Goal: Transaction & Acquisition: Obtain resource

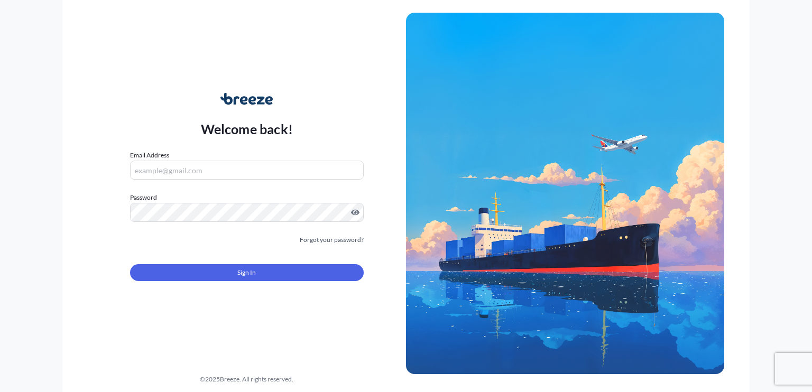
type input "[EMAIL_ADDRESS][DOMAIN_NAME]"
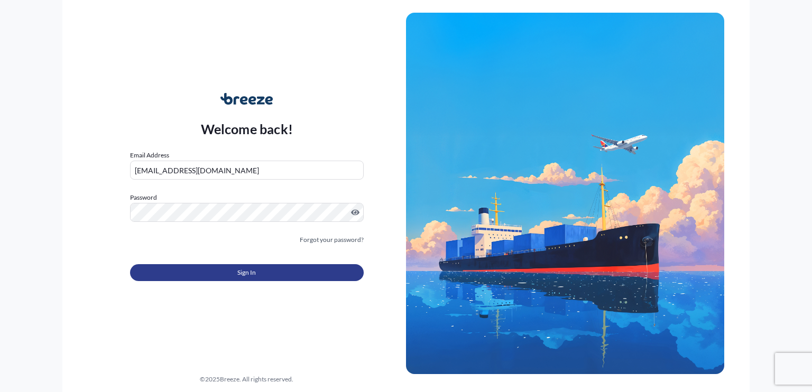
click at [283, 267] on button "Sign In" at bounding box center [247, 272] width 234 height 17
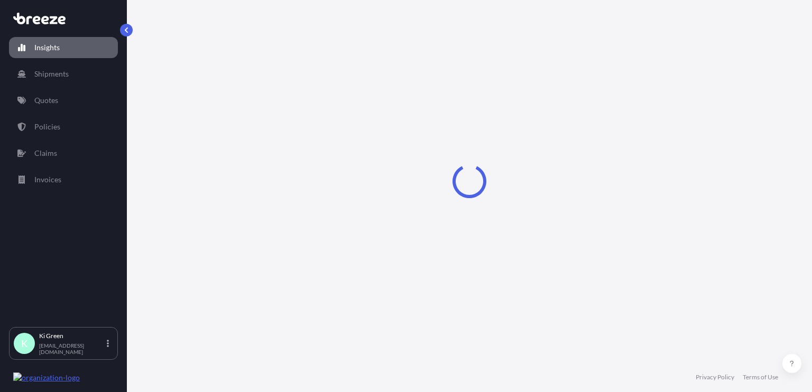
select select "2025"
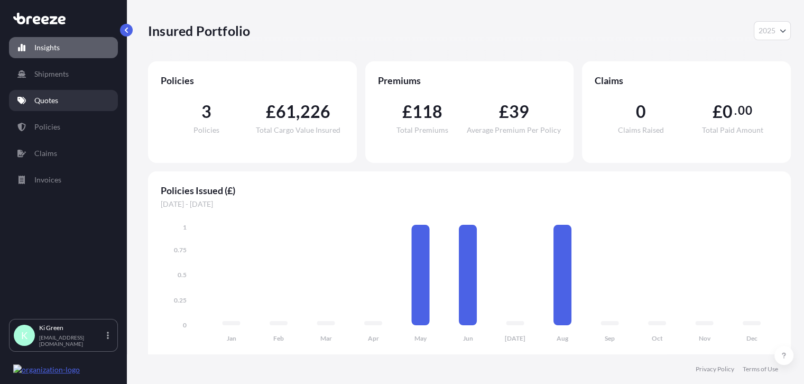
click at [34, 95] on link "Quotes" at bounding box center [63, 100] width 109 height 21
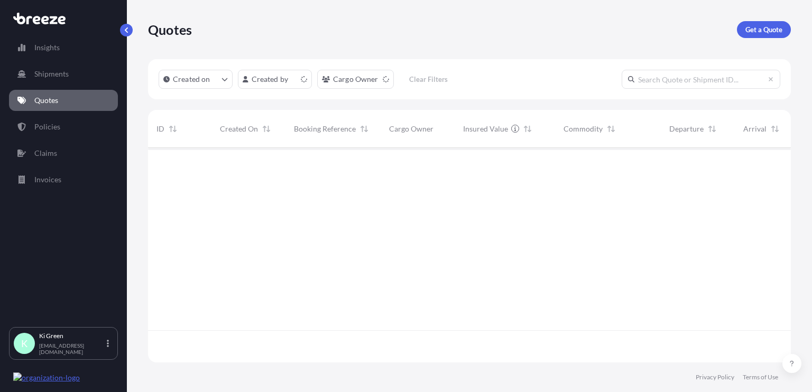
scroll to position [212, 634]
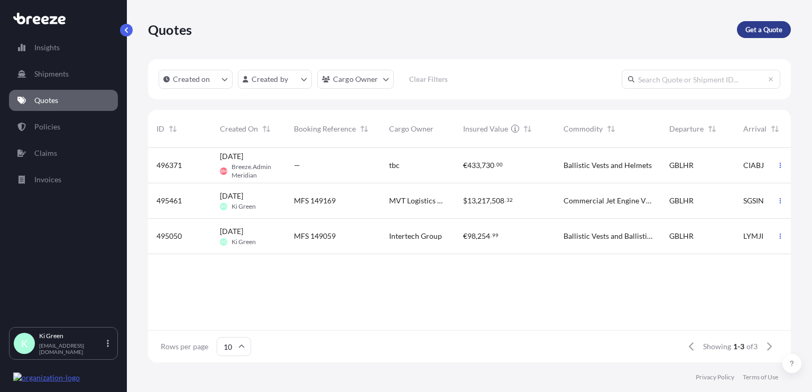
click at [764, 30] on p "Get a Quote" at bounding box center [763, 29] width 37 height 11
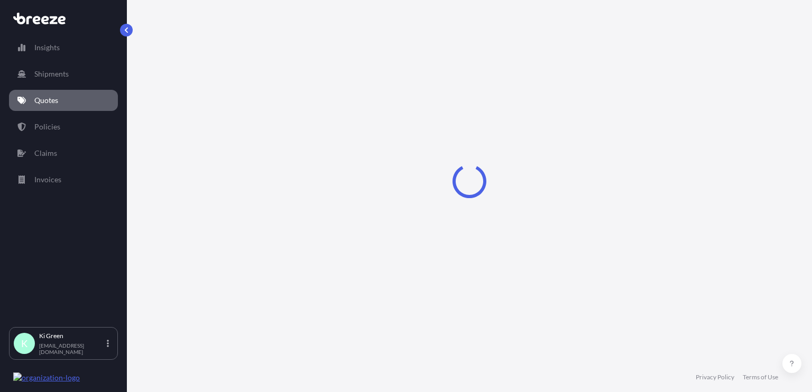
select select "Road"
select select "Sea"
select select "1"
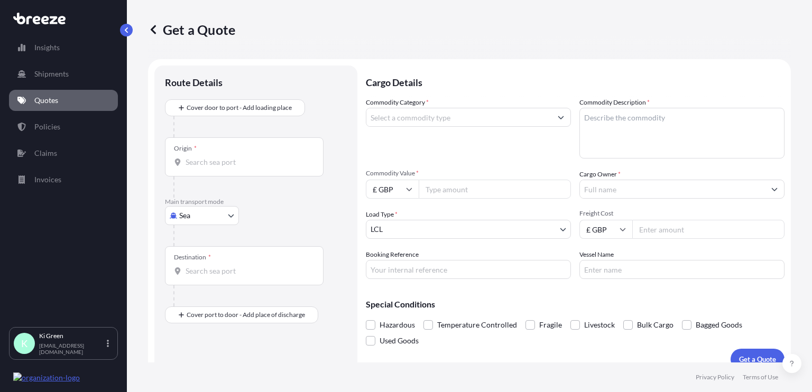
scroll to position [14, 0]
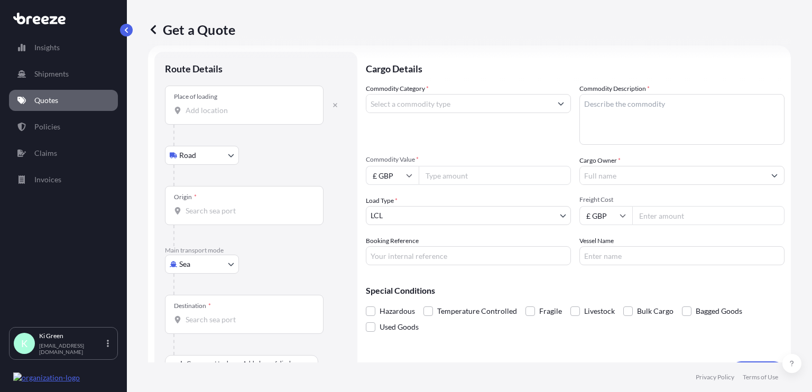
click at [194, 261] on body "Insights Shipments Quotes Policies Claims Invoices K Ki Green [EMAIL_ADDRESS][D…" at bounding box center [406, 196] width 812 height 392
click at [192, 306] on span "Air" at bounding box center [190, 310] width 11 height 11
select select "Air"
click at [232, 113] on input "Place of loading" at bounding box center [248, 114] width 125 height 11
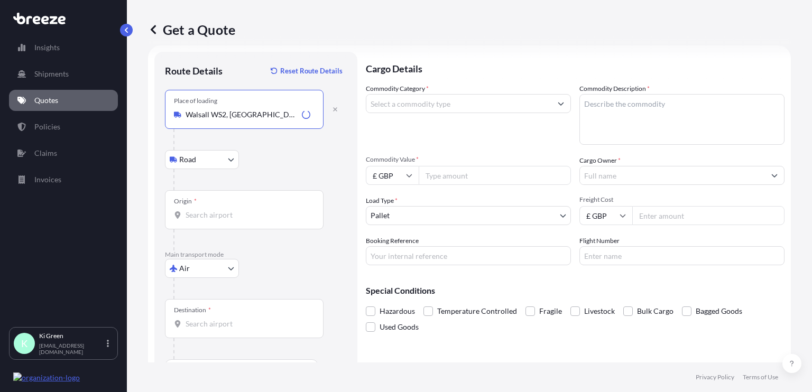
type input "Walsall WS2, [GEOGRAPHIC_DATA]"
click at [214, 218] on input "Origin *" at bounding box center [248, 215] width 125 height 11
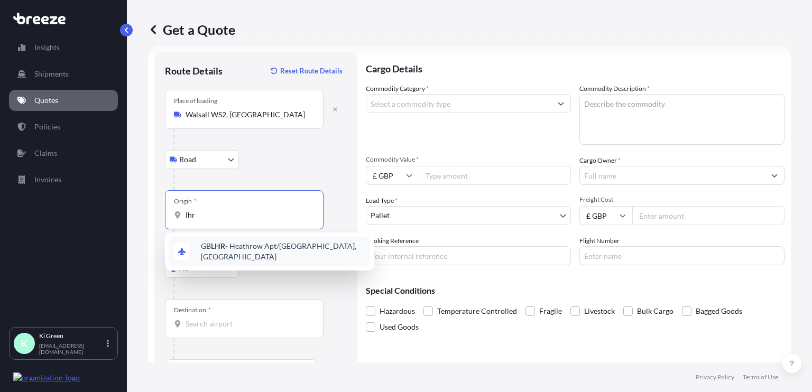
click at [218, 254] on span "GB LHR - Heathrow Apt/[GEOGRAPHIC_DATA], [GEOGRAPHIC_DATA]" at bounding box center [283, 251] width 165 height 21
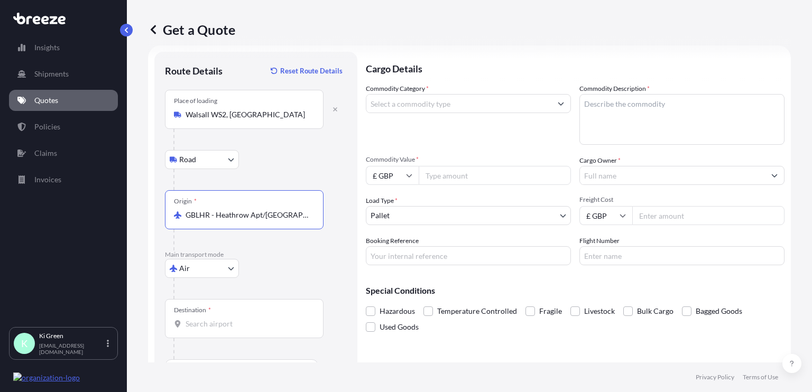
type input "GBLHR - Heathrow Apt/[GEOGRAPHIC_DATA], [GEOGRAPHIC_DATA]"
click at [201, 321] on input "Destination *" at bounding box center [248, 324] width 125 height 11
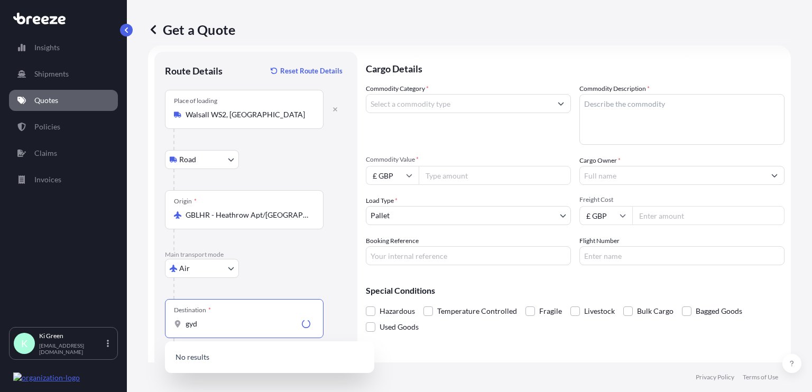
scroll to position [44, 0]
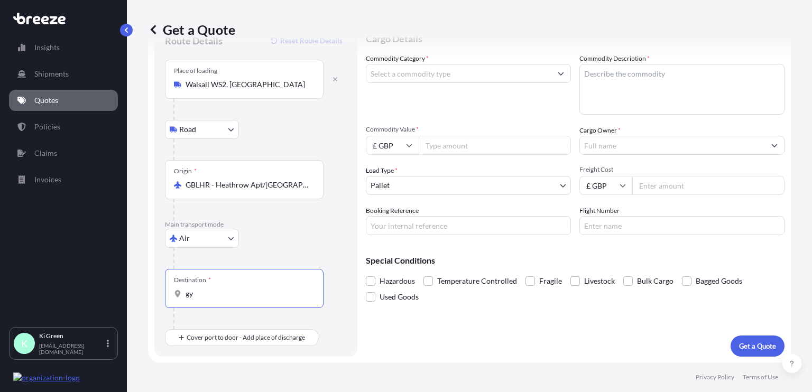
type input "g"
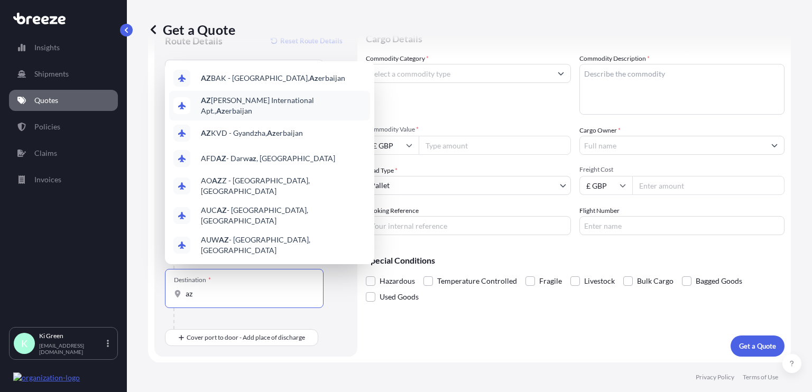
click at [240, 106] on span "AZ [PERSON_NAME] International Apt., Az erbaijan" at bounding box center [283, 105] width 165 height 21
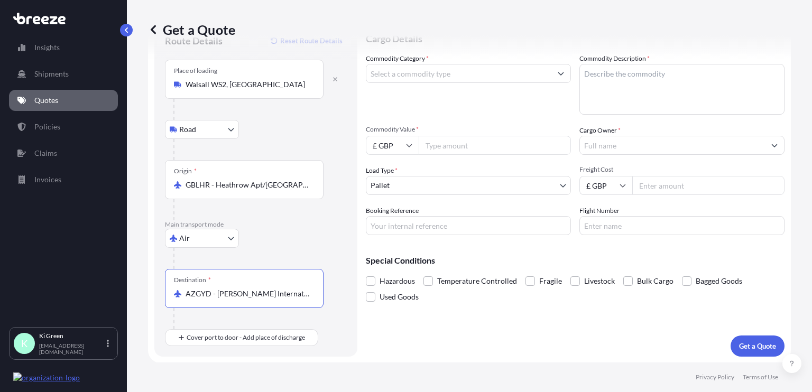
type input "AZGYD - [PERSON_NAME] International Apt., [GEOGRAPHIC_DATA]"
click at [321, 253] on div at bounding box center [259, 258] width 173 height 21
click at [335, 322] on div "Destination * [PERSON_NAME] International Apt., [GEOGRAPHIC_DATA]" at bounding box center [256, 299] width 182 height 60
click at [415, 68] on input "Commodity Category *" at bounding box center [458, 73] width 185 height 19
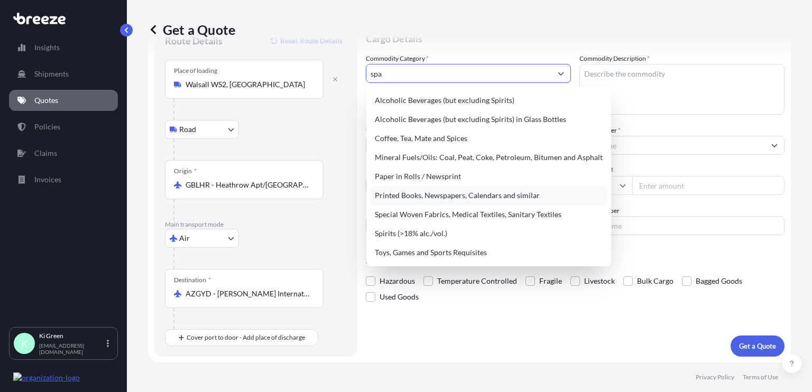
scroll to position [0, 0]
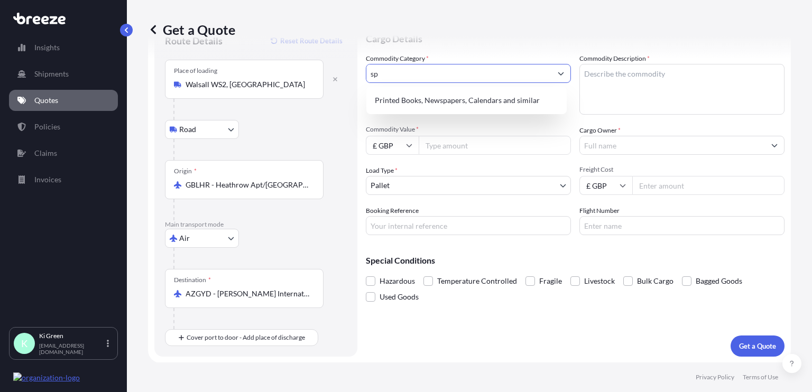
type input "s"
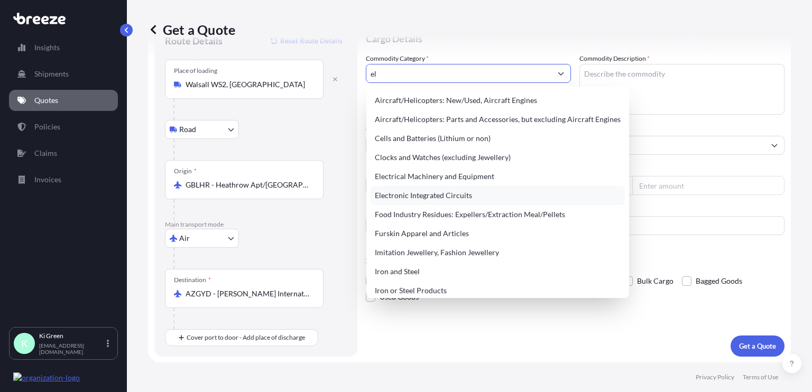
type input "e"
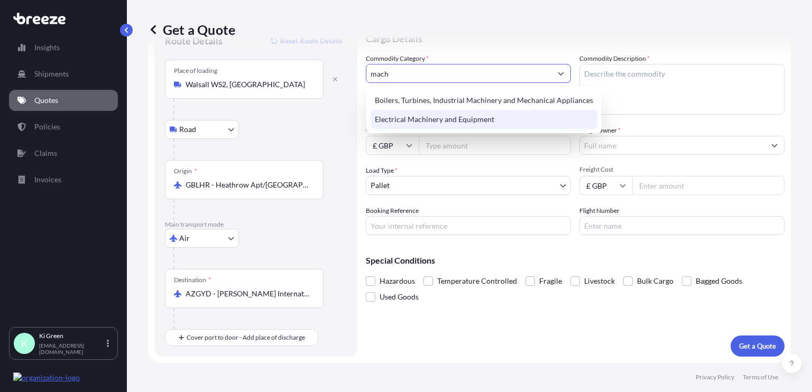
click at [498, 121] on div "Electrical Machinery and Equipment" at bounding box center [484, 119] width 227 height 19
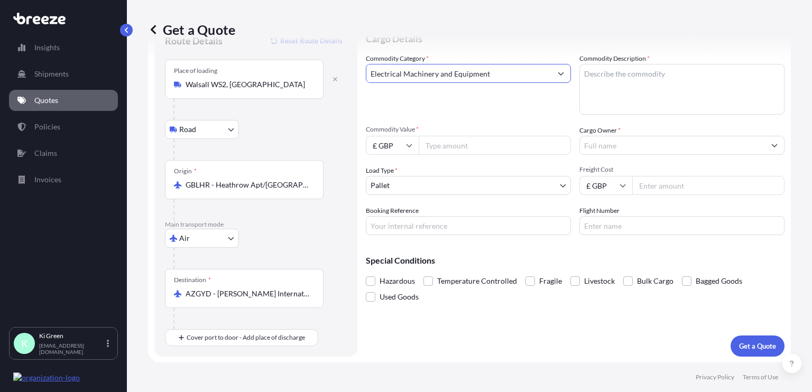
type input "Electrical Machinery and Equipment"
click at [426, 94] on div "Commodity Category * Electrical Machinery and Equipment" at bounding box center [468, 83] width 205 height 61
click at [641, 87] on textarea "Commodity Description *" at bounding box center [681, 89] width 205 height 51
type textarea "SPARE PARTS"
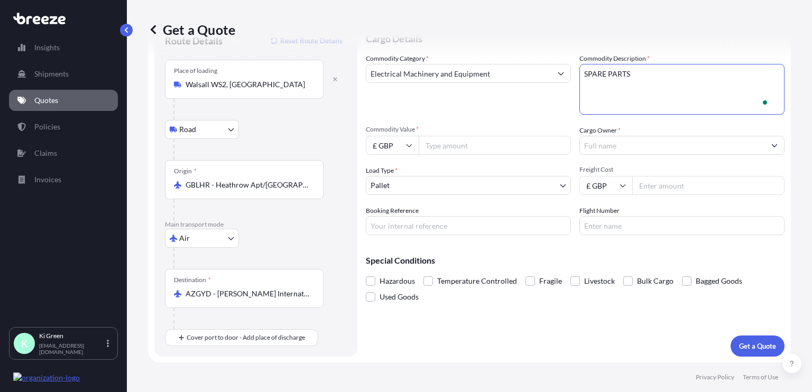
click at [647, 140] on input "Cargo Owner *" at bounding box center [672, 145] width 185 height 19
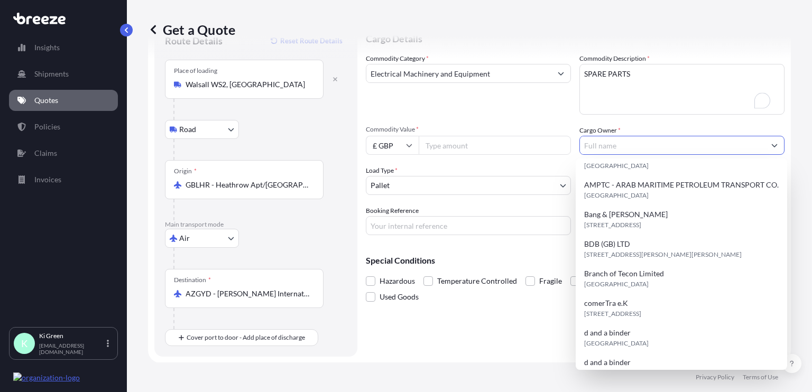
scroll to position [0, 0]
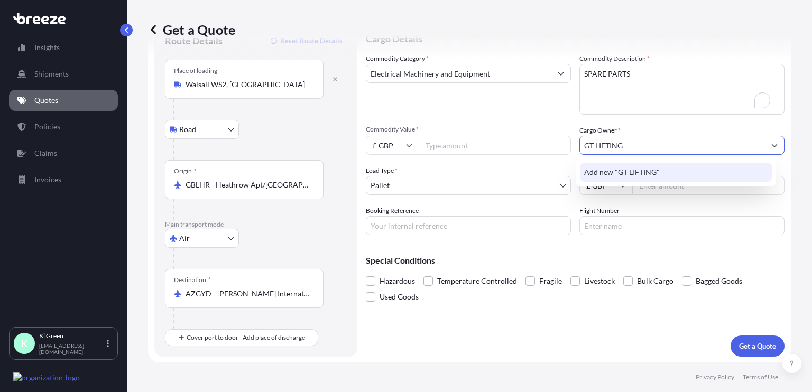
click at [596, 173] on span "Add new "GT LIFTING"" at bounding box center [622, 172] width 76 height 11
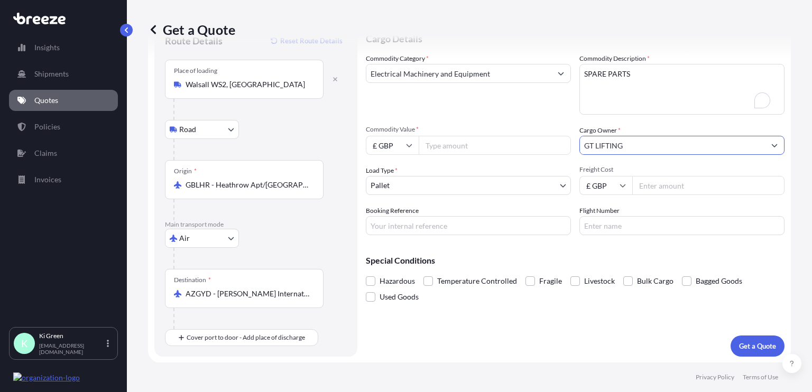
type input "GT LIFTING"
click at [525, 119] on div "Commodity Category * Electrical Machinery and Equipment Commodity Description *…" at bounding box center [575, 144] width 419 height 182
click at [487, 165] on div "Load Type * Pallet" at bounding box center [468, 180] width 205 height 30
click at [485, 151] on input "Commodity Value *" at bounding box center [495, 145] width 152 height 19
click at [446, 146] on input "Commodity Value *" at bounding box center [495, 145] width 152 height 19
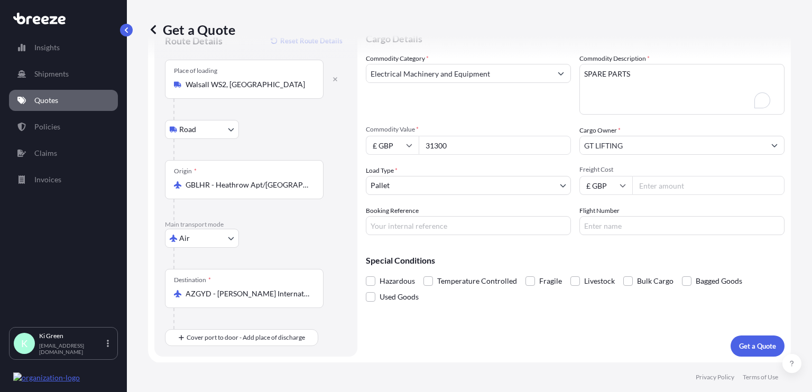
type input "31300"
click at [669, 190] on input "Freight Cost" at bounding box center [708, 185] width 152 height 19
click at [630, 202] on div "Commodity Category * Electrical Machinery and Equipment Commodity Description *…" at bounding box center [575, 144] width 419 height 182
drag, startPoint x: 414, startPoint y: 225, endPoint x: 444, endPoint y: 222, distance: 29.7
click at [414, 225] on input "Booking Reference" at bounding box center [468, 225] width 205 height 19
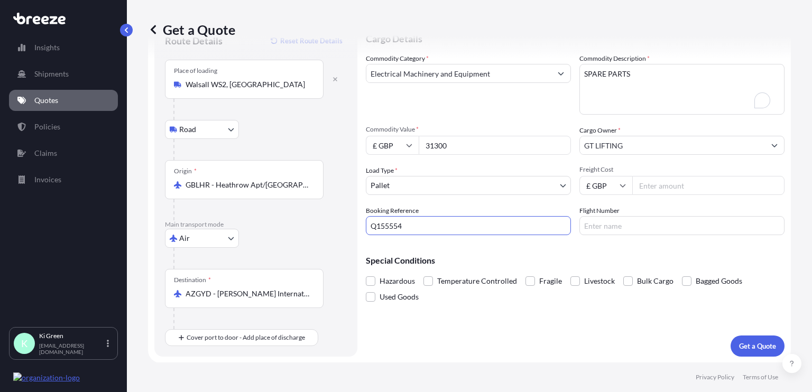
type input "Q155554"
click at [584, 264] on p "Special Conditions" at bounding box center [575, 260] width 419 height 8
click at [754, 346] on p "Get a Quote" at bounding box center [757, 346] width 37 height 11
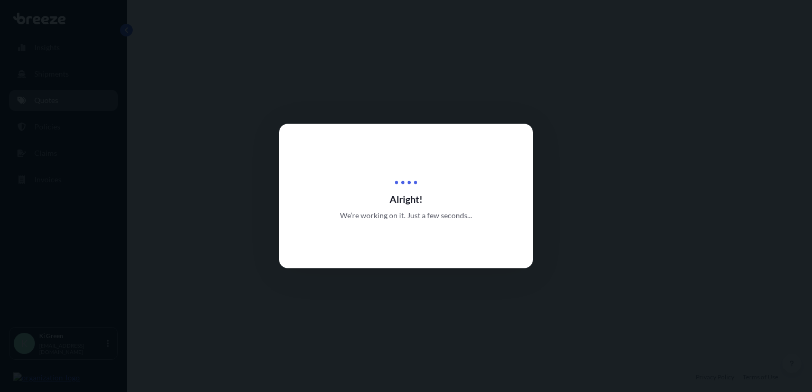
select select "Road"
select select "Air"
select select "1"
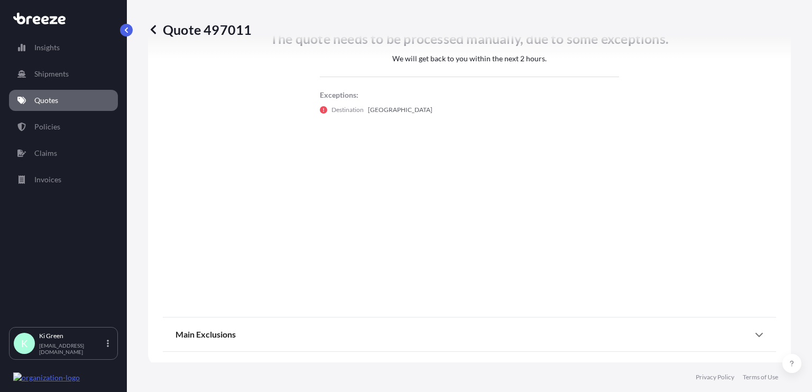
click at [414, 209] on div "The quote needs to be processed manually, due to some exceptions. We will get b…" at bounding box center [469, 55] width 613 height 502
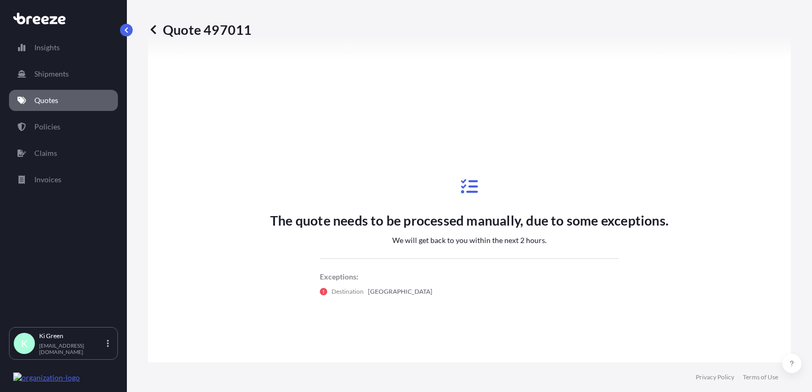
scroll to position [309, 0]
